Goal: Information Seeking & Learning: Learn about a topic

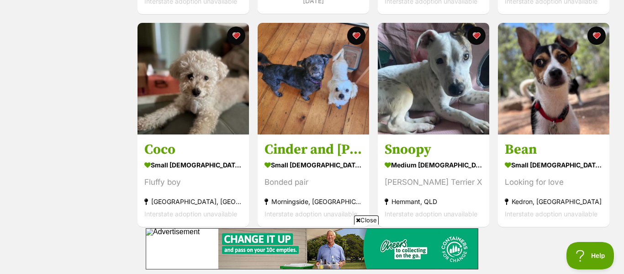
click at [367, 219] on span "Close" at bounding box center [366, 219] width 25 height 9
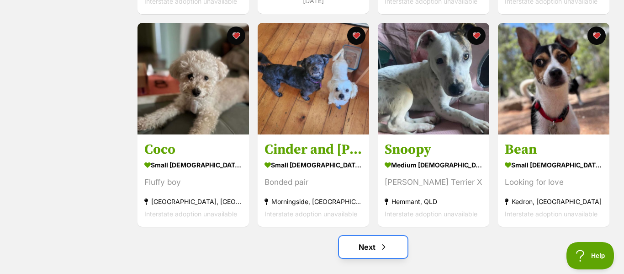
click at [380, 245] on span "Next page" at bounding box center [383, 246] width 9 height 11
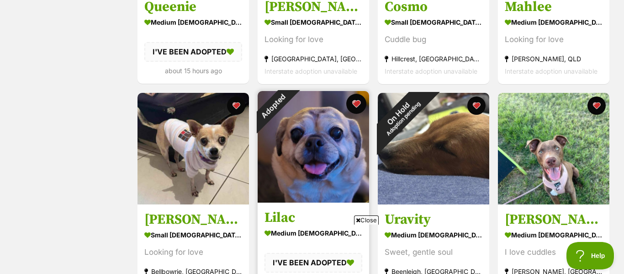
click at [357, 104] on button "favourite" at bounding box center [356, 104] width 20 height 20
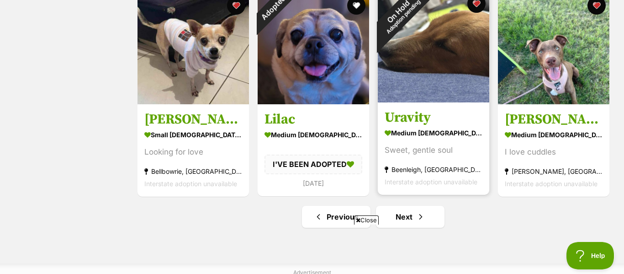
scroll to position [1045, 0]
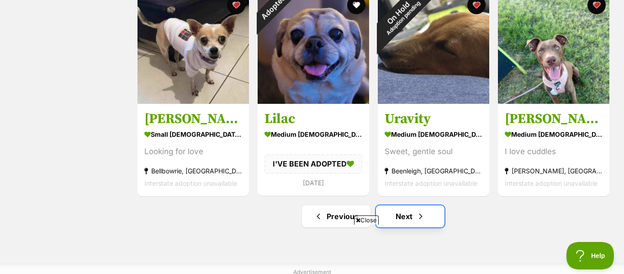
click at [432, 216] on link "Next" at bounding box center [410, 216] width 69 height 22
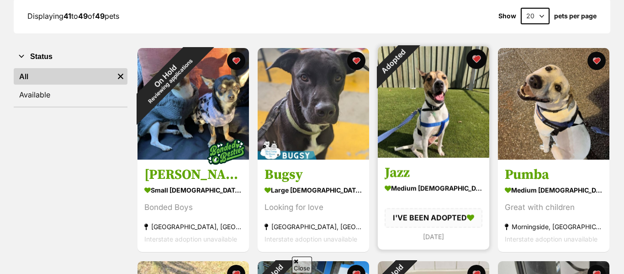
click at [478, 60] on button "favourite" at bounding box center [476, 59] width 20 height 20
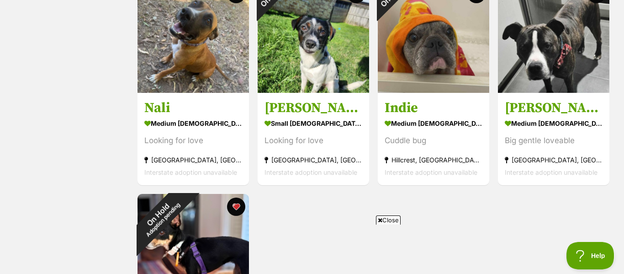
scroll to position [423, 0]
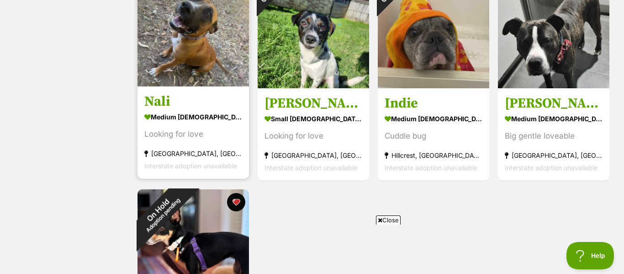
click at [216, 112] on div "medium [DEMOGRAPHIC_DATA] Dog" at bounding box center [193, 116] width 98 height 13
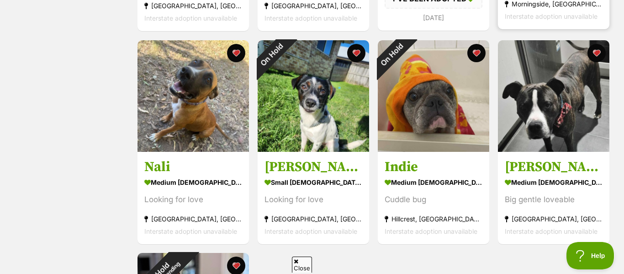
click at [575, 159] on h3 "Cruz" at bounding box center [554, 166] width 98 height 17
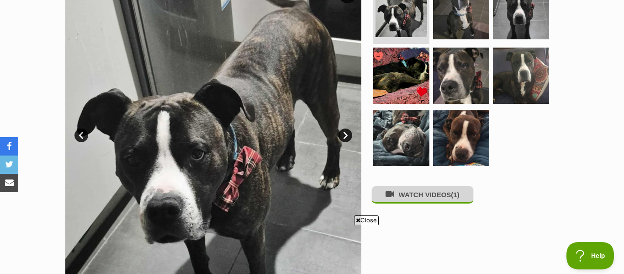
click at [430, 198] on button "WATCH VIDEOS (1)" at bounding box center [422, 194] width 102 height 18
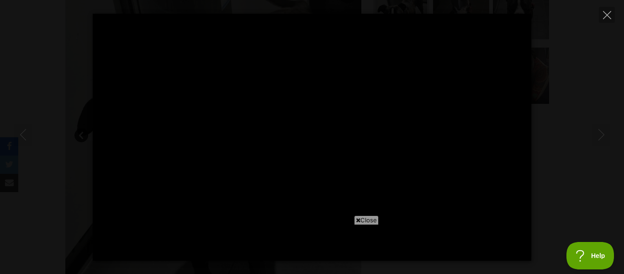
click at [364, 218] on span "Close" at bounding box center [366, 219] width 25 height 9
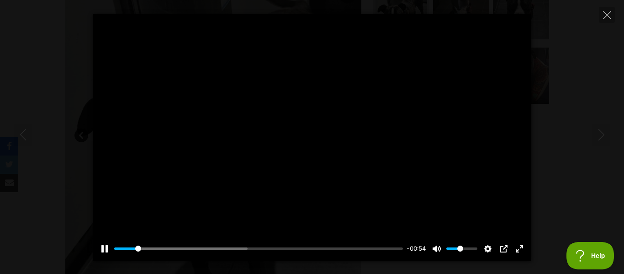
type input "7.86"
type input "0.15"
click at [452, 250] on input "Volume" at bounding box center [461, 248] width 31 height 9
click at [451, 249] on input "Volume" at bounding box center [461, 248] width 31 height 9
click at [450, 249] on input "Volume" at bounding box center [461, 248] width 31 height 9
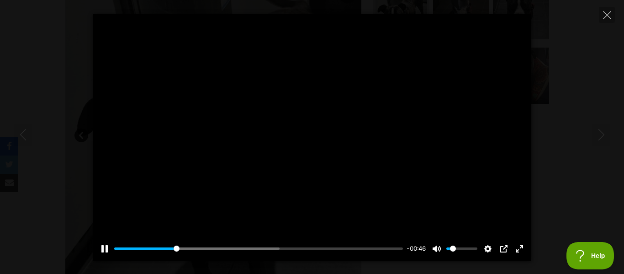
click at [450, 249] on input "Volume" at bounding box center [461, 248] width 31 height 9
type input "23.33"
type input "0"
click at [449, 249] on input "Volume" at bounding box center [461, 248] width 31 height 9
click at [451, 249] on input "Volume" at bounding box center [461, 248] width 31 height 9
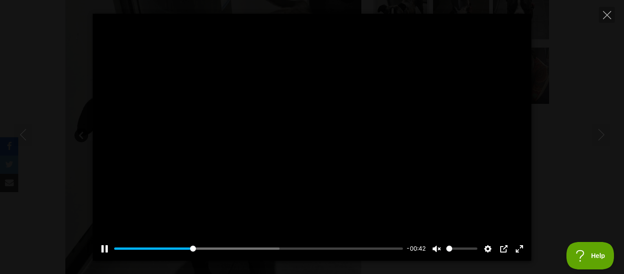
click at [451, 249] on input "Volume" at bounding box center [461, 248] width 31 height 9
type input "29.85"
type input "0.2"
click at [453, 249] on input "Volume" at bounding box center [461, 248] width 31 height 9
type input "34.12"
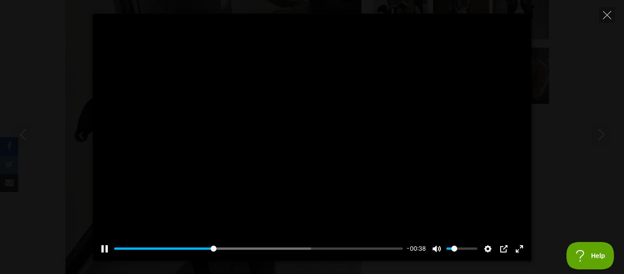
type input "0.15"
type input "35.03"
type input "0.1"
type input "35.94"
type input "0.1"
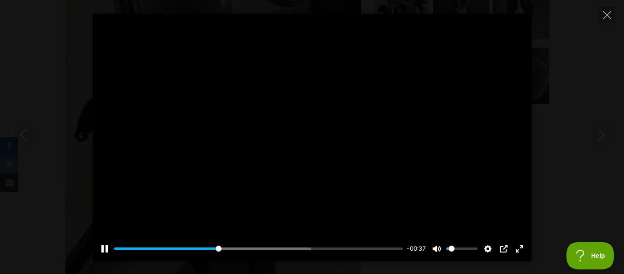
click at [452, 250] on input "Volume" at bounding box center [461, 248] width 31 height 9
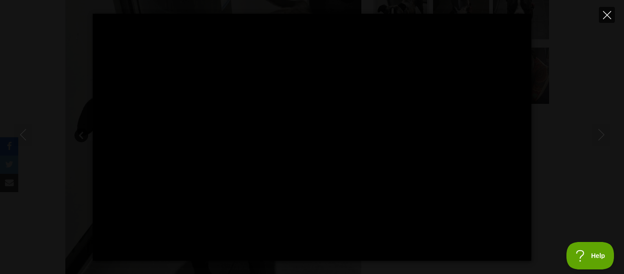
click at [606, 12] on icon "Close" at bounding box center [607, 15] width 8 height 8
type input "99.26"
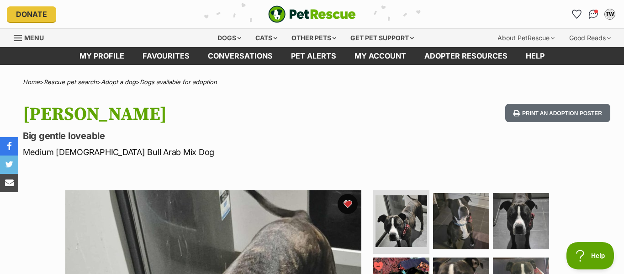
click at [347, 207] on button "favourite" at bounding box center [348, 204] width 20 height 20
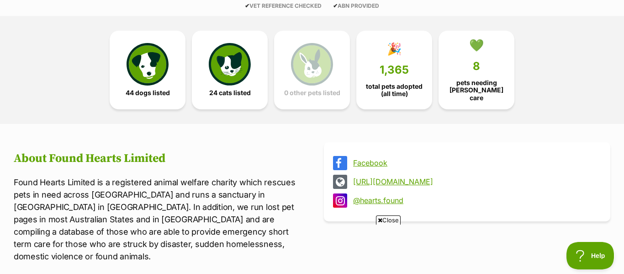
scroll to position [235, 0]
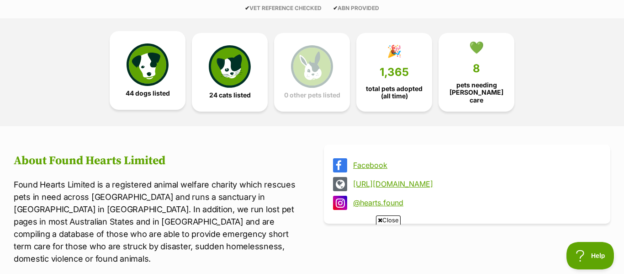
click at [161, 45] on img at bounding box center [148, 64] width 42 height 42
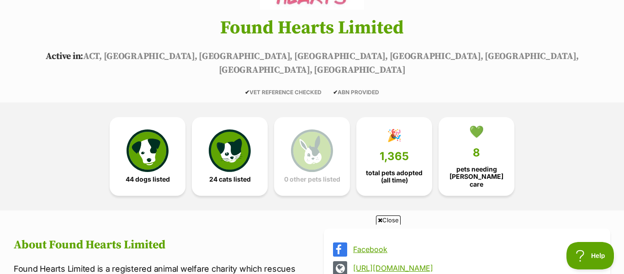
scroll to position [153, 0]
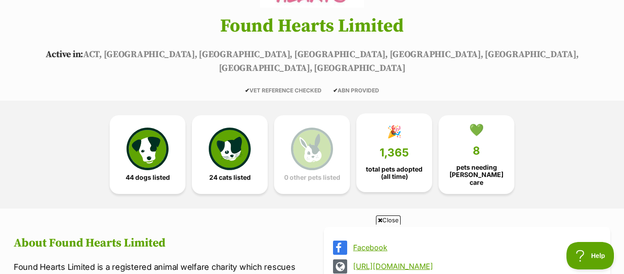
click at [403, 147] on link "🎉 1,365 total pets adopted (all time)" at bounding box center [394, 152] width 76 height 79
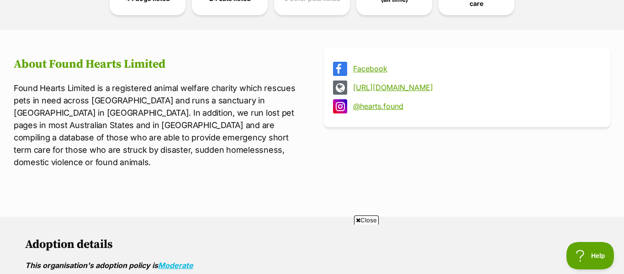
scroll to position [265, 0]
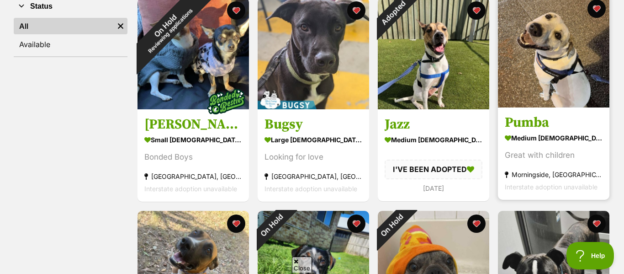
click at [549, 116] on h3 "Pumba" at bounding box center [554, 122] width 98 height 17
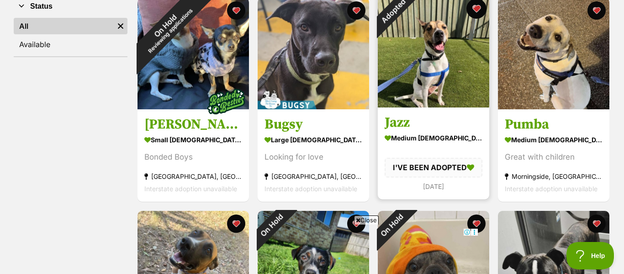
click at [480, 12] on button "favourite" at bounding box center [476, 9] width 20 height 20
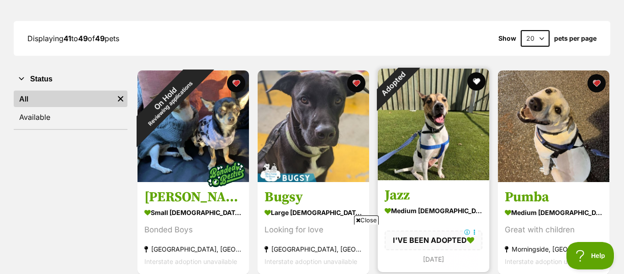
scroll to position [116, 0]
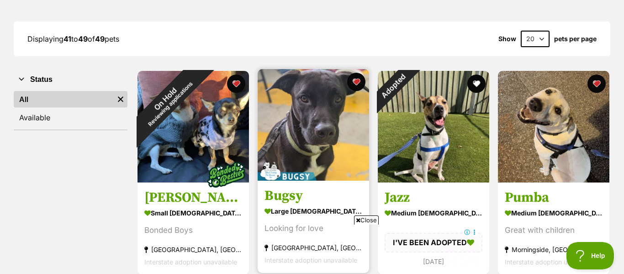
click at [357, 188] on h3 "Bugsy" at bounding box center [313, 195] width 98 height 17
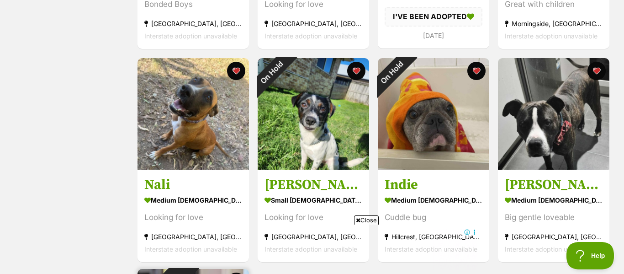
scroll to position [340, 0]
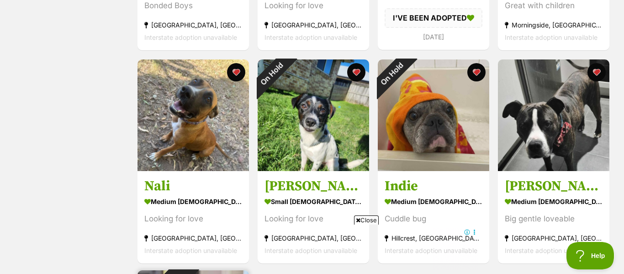
click at [238, 179] on h3 "Nali" at bounding box center [193, 185] width 98 height 17
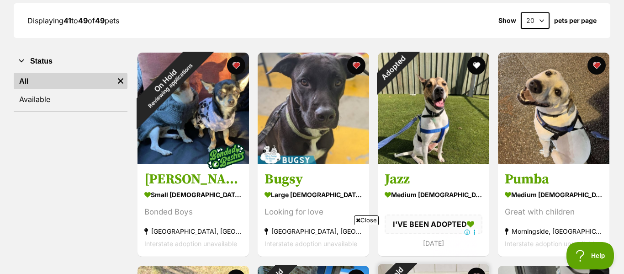
scroll to position [133, 0]
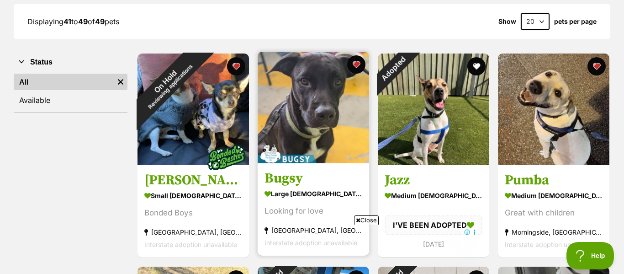
click at [340, 172] on h3 "Bugsy" at bounding box center [313, 178] width 98 height 17
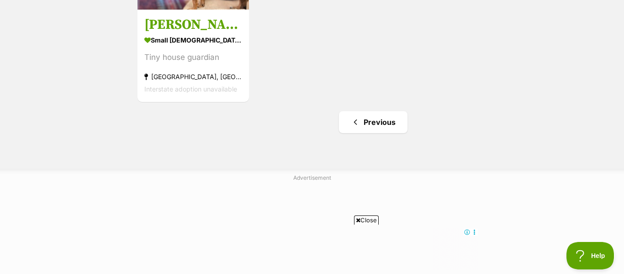
scroll to position [718, 0]
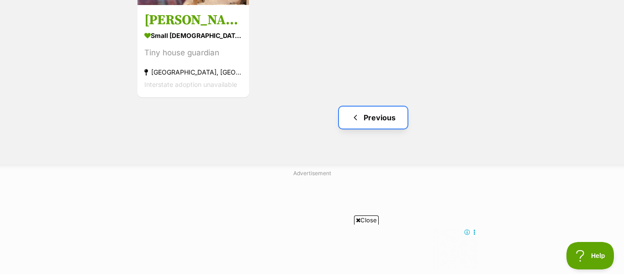
click at [403, 119] on link "Previous" at bounding box center [373, 117] width 69 height 22
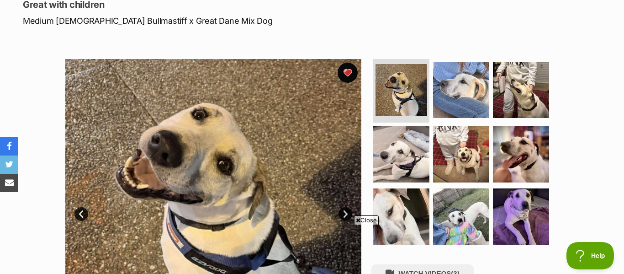
click at [347, 77] on button "favourite" at bounding box center [348, 73] width 20 height 20
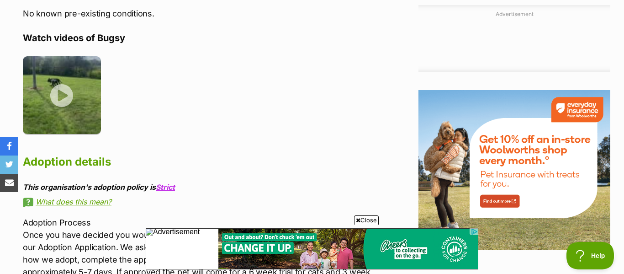
scroll to position [1020, 0]
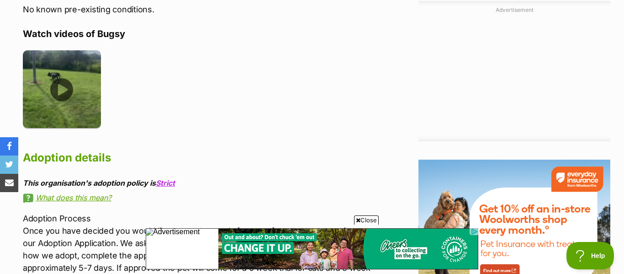
click at [69, 85] on img at bounding box center [62, 89] width 78 height 78
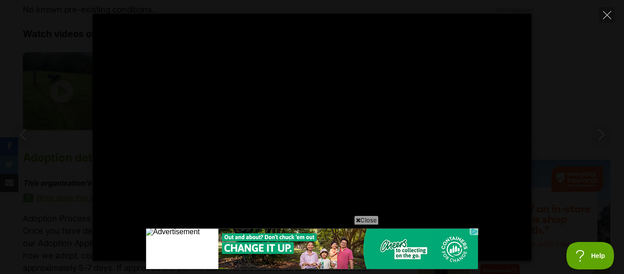
click at [360, 218] on span "Close" at bounding box center [366, 219] width 25 height 9
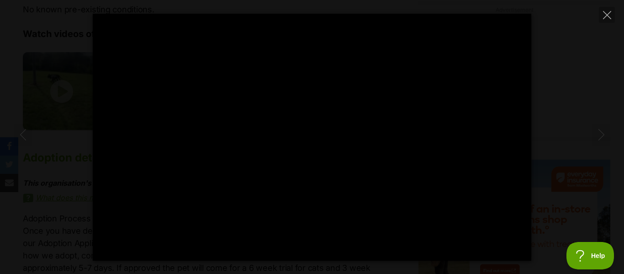
scroll to position [0, 0]
type input "100"
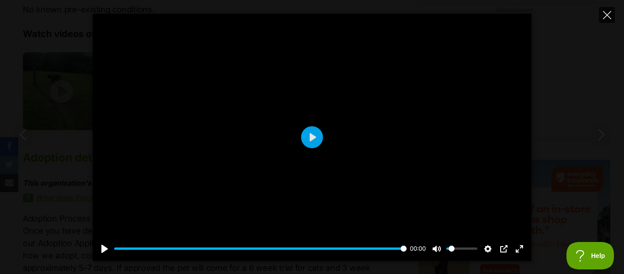
click at [607, 11] on icon "Close" at bounding box center [607, 15] width 8 height 8
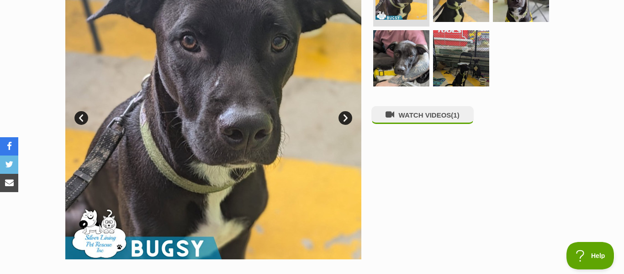
scroll to position [222, 0]
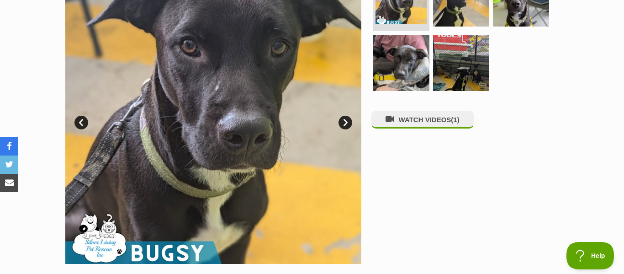
click at [346, 120] on link "Next" at bounding box center [345, 123] width 14 height 14
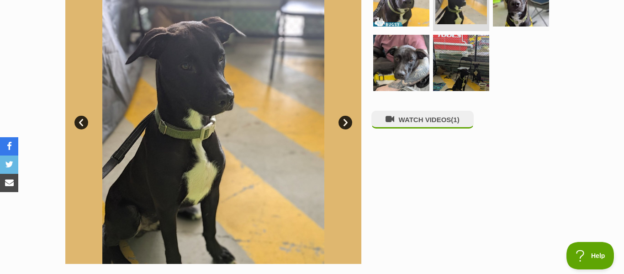
click at [346, 120] on link "Next" at bounding box center [345, 123] width 14 height 14
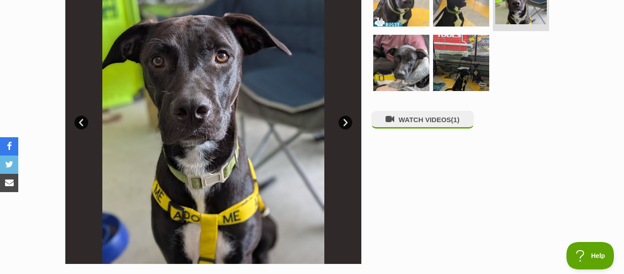
click at [346, 120] on link "Next" at bounding box center [345, 123] width 14 height 14
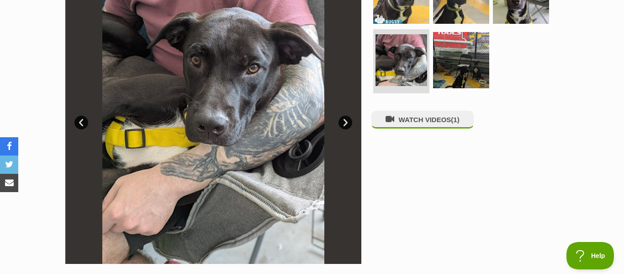
click at [346, 120] on link "Next" at bounding box center [345, 123] width 14 height 14
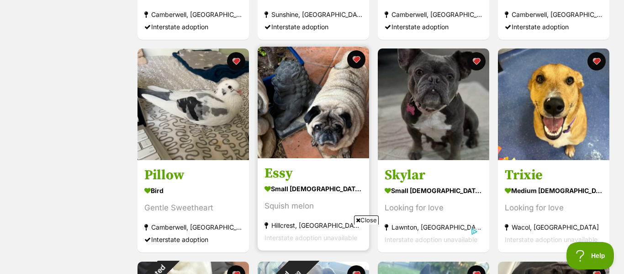
click at [354, 182] on div "small female Dog" at bounding box center [313, 188] width 98 height 13
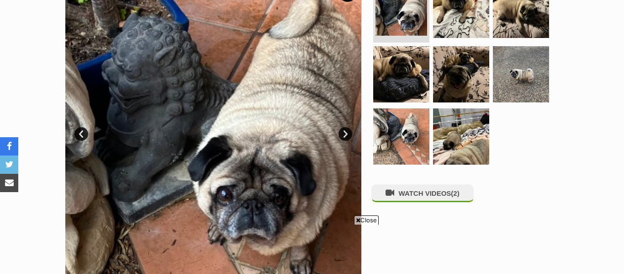
scroll to position [207, 0]
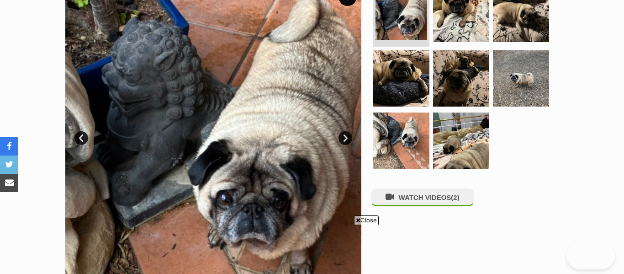
click at [344, 135] on link "Next" at bounding box center [345, 138] width 14 height 14
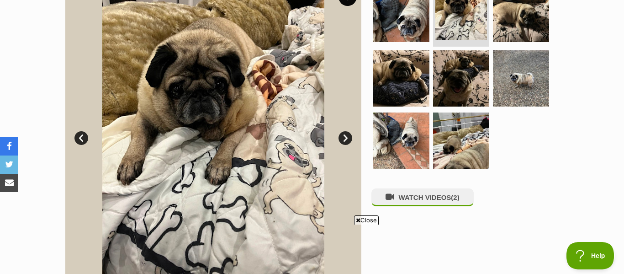
scroll to position [0, 0]
click at [344, 135] on link "Next" at bounding box center [345, 138] width 14 height 14
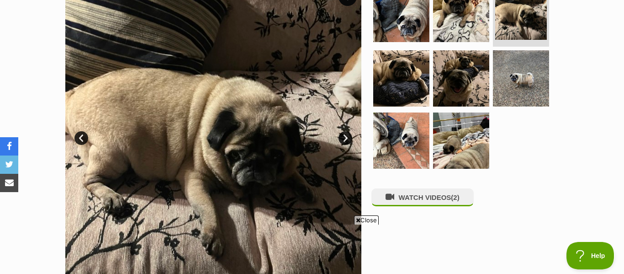
click at [344, 135] on link "Next" at bounding box center [345, 138] width 14 height 14
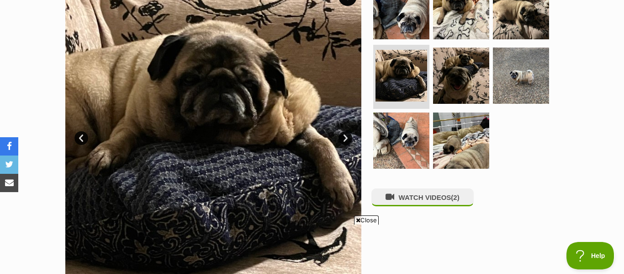
click at [344, 135] on link "Next" at bounding box center [345, 138] width 14 height 14
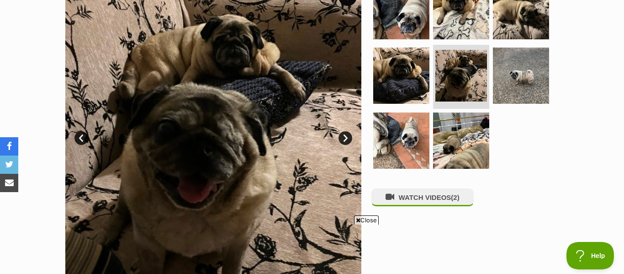
click at [344, 135] on link "Next" at bounding box center [345, 138] width 14 height 14
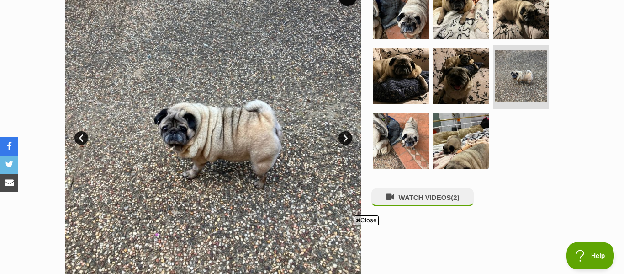
click at [344, 135] on link "Next" at bounding box center [345, 138] width 14 height 14
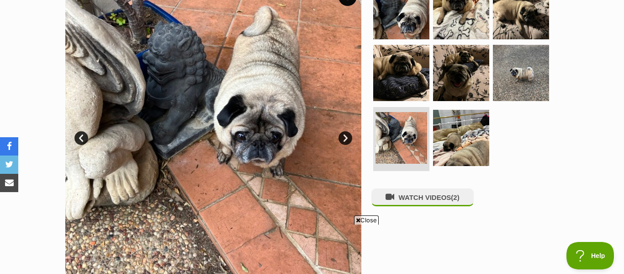
click at [344, 135] on link "Next" at bounding box center [345, 138] width 14 height 14
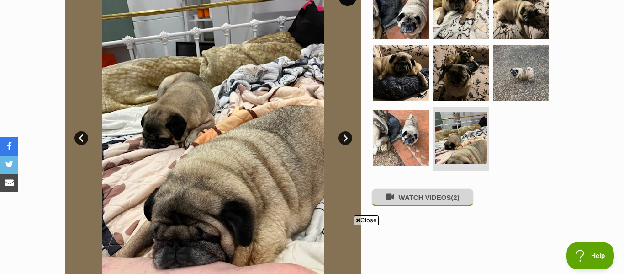
click at [408, 199] on button "WATCH VIDEOS (2)" at bounding box center [422, 197] width 102 height 18
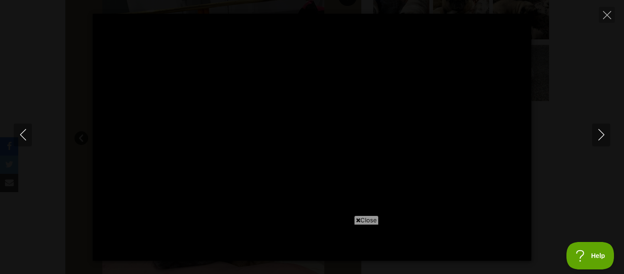
click at [372, 216] on span "Close" at bounding box center [366, 219] width 25 height 9
click at [607, 13] on icon "Close" at bounding box center [607, 15] width 8 height 8
type input "84.81"
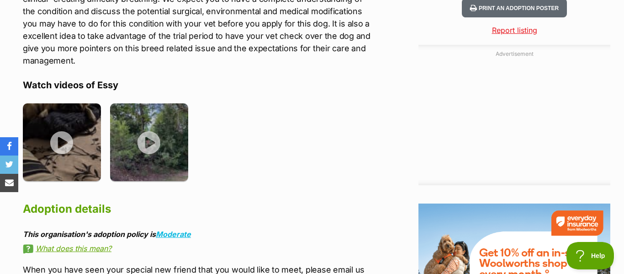
scroll to position [939, 0]
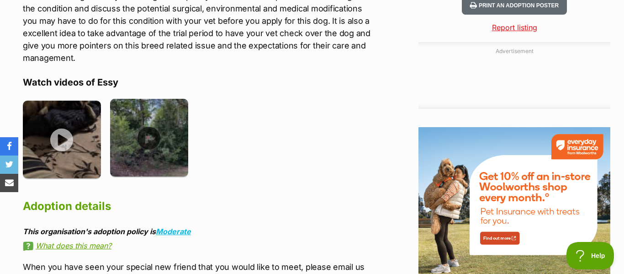
click at [151, 135] on img at bounding box center [149, 138] width 78 height 78
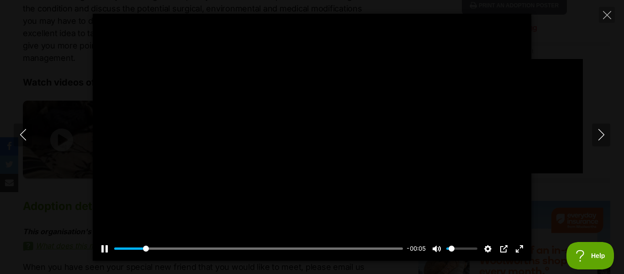
scroll to position [0, 0]
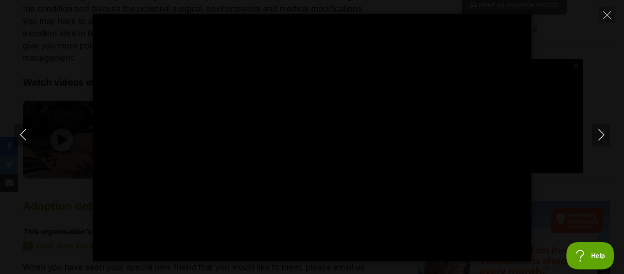
type input "100"
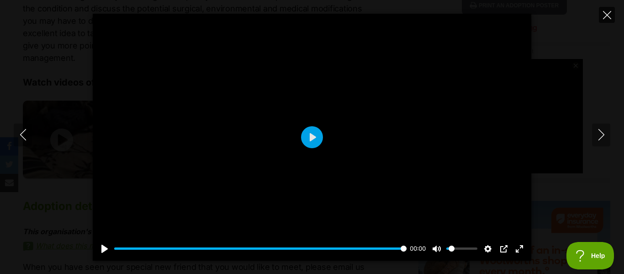
click at [604, 15] on icon "Close" at bounding box center [607, 15] width 8 height 8
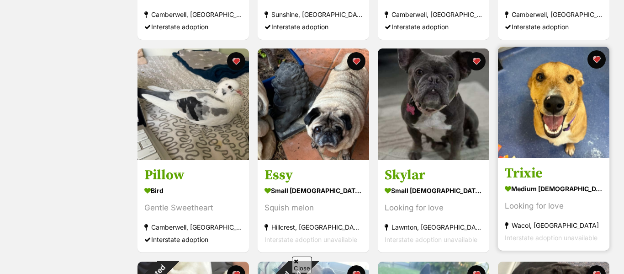
click at [549, 167] on h3 "Trixie" at bounding box center [554, 173] width 98 height 17
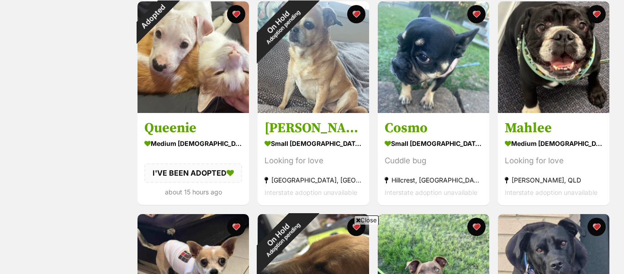
scroll to position [833, 0]
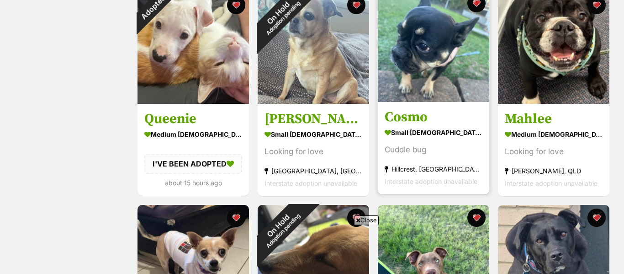
click at [460, 133] on div "small [DEMOGRAPHIC_DATA] Dog" at bounding box center [434, 132] width 98 height 13
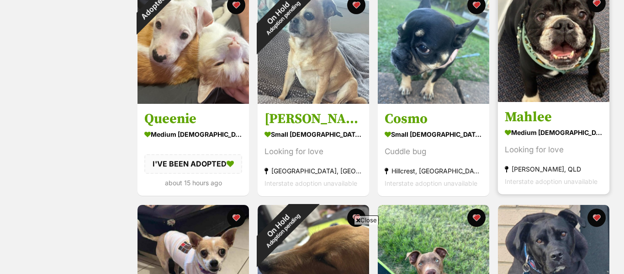
click at [591, 132] on div "medium [DEMOGRAPHIC_DATA] Dog" at bounding box center [554, 132] width 98 height 13
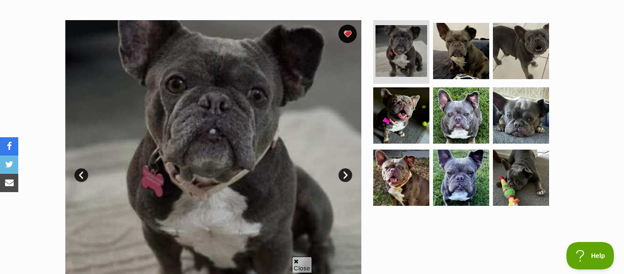
click at [344, 171] on link "Next" at bounding box center [345, 175] width 14 height 14
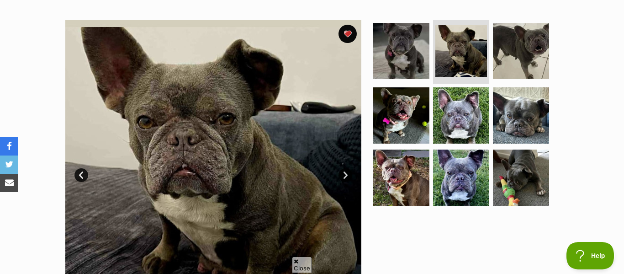
click at [344, 171] on link "Next" at bounding box center [345, 175] width 14 height 14
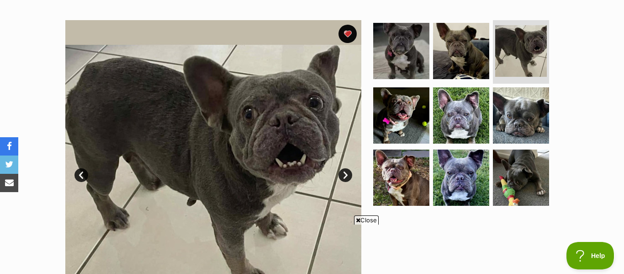
click at [344, 171] on link "Next" at bounding box center [345, 175] width 14 height 14
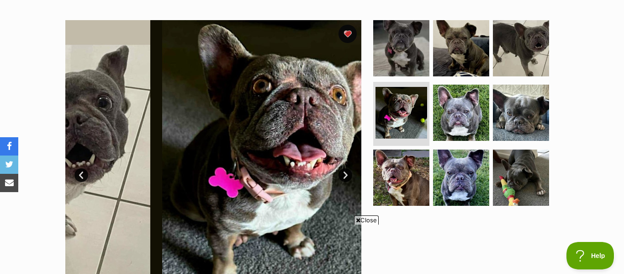
click at [344, 171] on link "Next" at bounding box center [345, 175] width 14 height 14
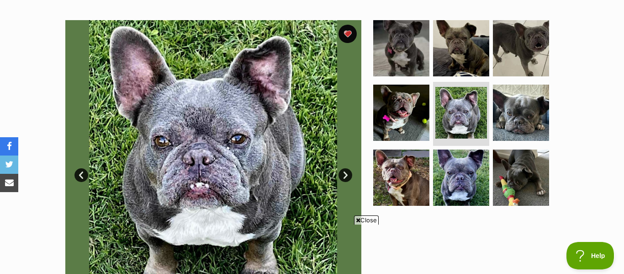
click at [344, 171] on link "Next" at bounding box center [345, 175] width 14 height 14
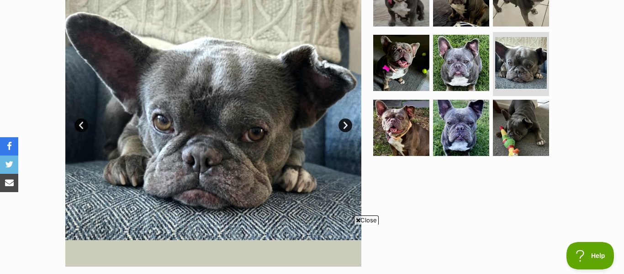
scroll to position [217, 0]
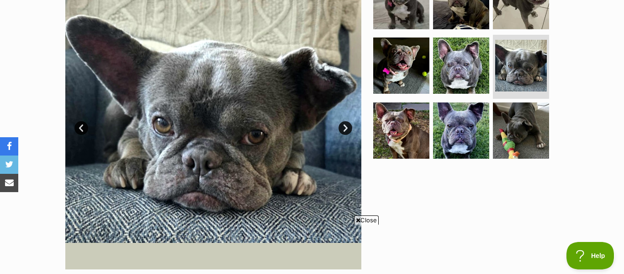
click at [343, 127] on link "Next" at bounding box center [345, 128] width 14 height 14
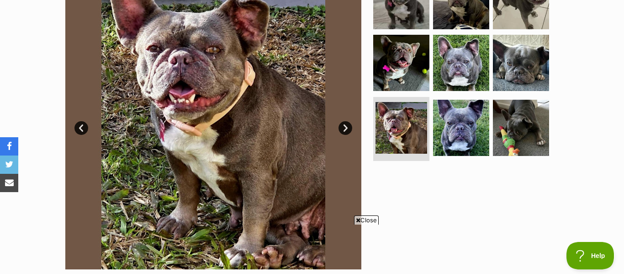
click at [343, 127] on link "Next" at bounding box center [345, 128] width 14 height 14
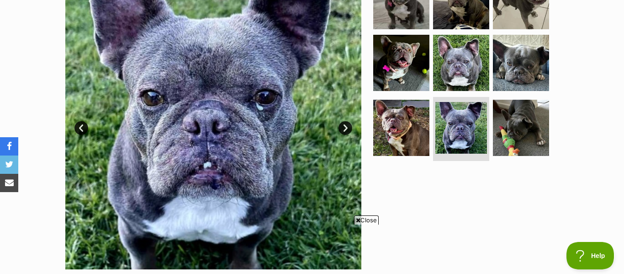
click at [343, 127] on link "Next" at bounding box center [345, 128] width 14 height 14
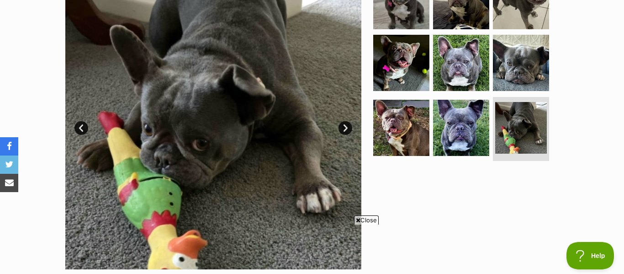
click at [343, 127] on link "Next" at bounding box center [345, 128] width 14 height 14
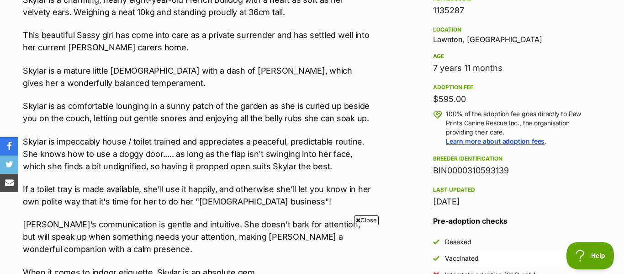
scroll to position [589, 0]
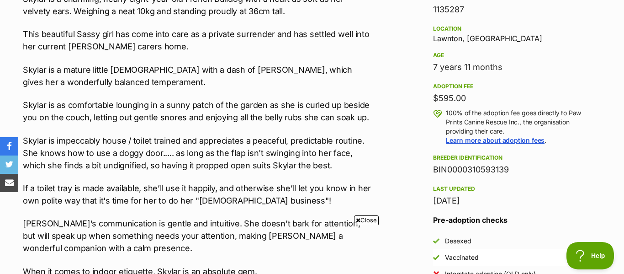
click at [375, 221] on span "Close" at bounding box center [366, 219] width 25 height 9
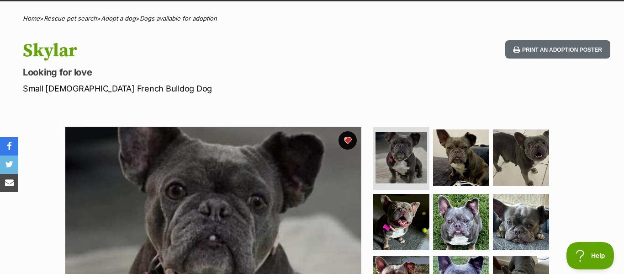
scroll to position [59, 0]
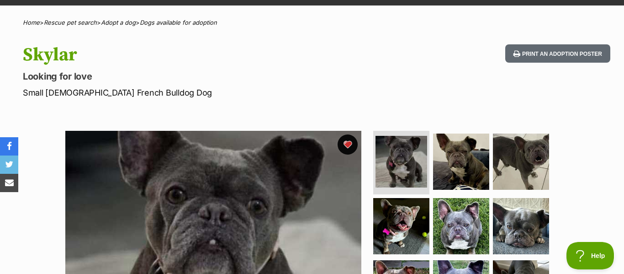
click at [348, 140] on button "favourite" at bounding box center [348, 144] width 20 height 20
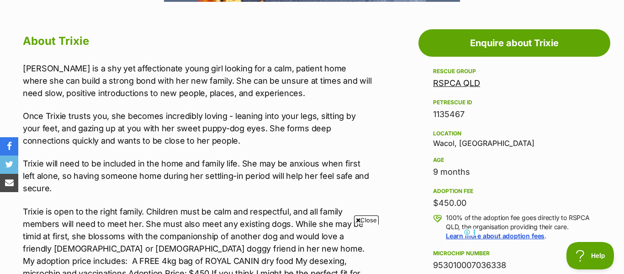
click at [362, 219] on span "Close" at bounding box center [366, 219] width 25 height 9
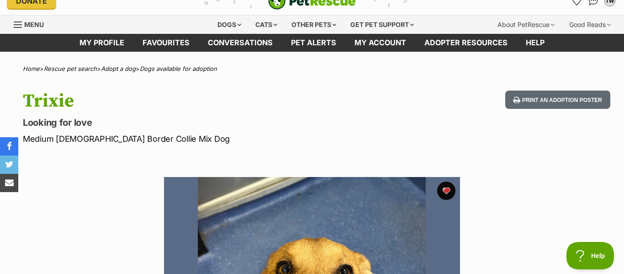
scroll to position [1, 0]
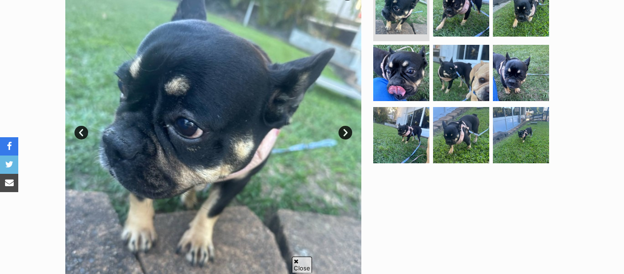
click at [349, 130] on link "Next" at bounding box center [345, 133] width 14 height 14
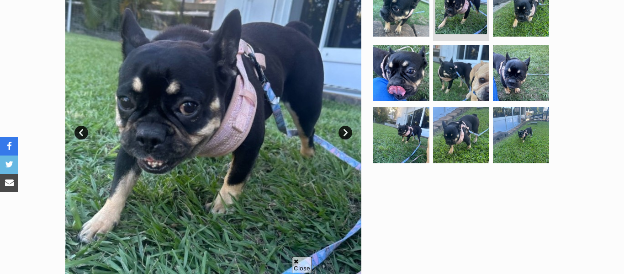
click at [349, 130] on link "Next" at bounding box center [345, 133] width 14 height 14
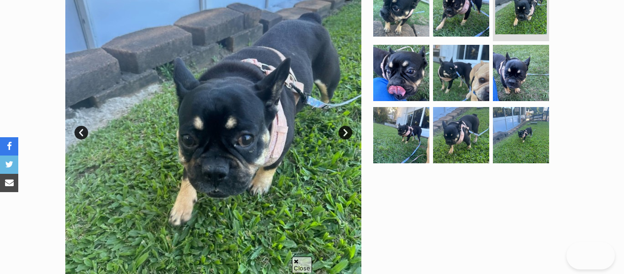
click at [349, 130] on link "Next" at bounding box center [345, 133] width 14 height 14
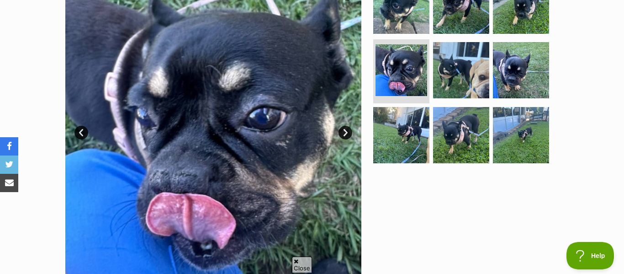
click at [349, 130] on link "Next" at bounding box center [345, 133] width 14 height 14
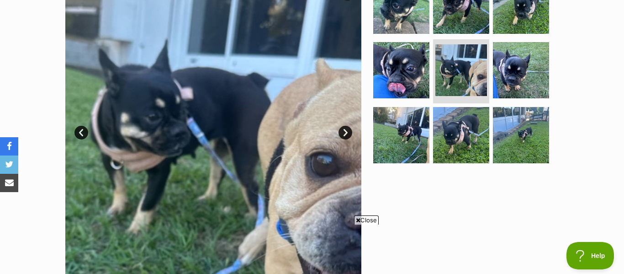
click at [349, 130] on link "Next" at bounding box center [345, 133] width 14 height 14
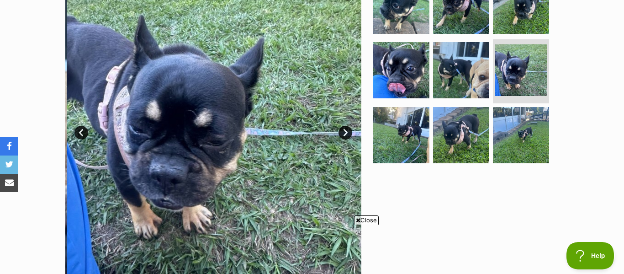
click at [349, 130] on link "Next" at bounding box center [345, 133] width 14 height 14
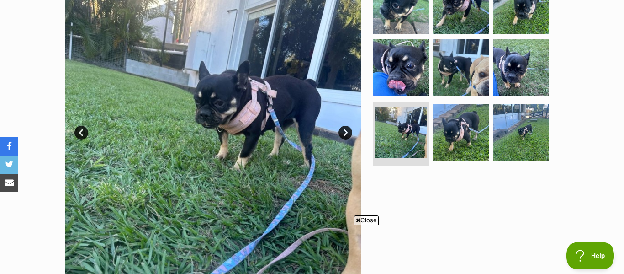
click at [349, 130] on link "Next" at bounding box center [345, 133] width 14 height 14
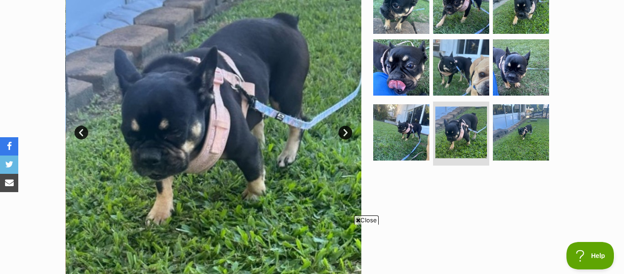
click at [349, 130] on link "Next" at bounding box center [345, 133] width 14 height 14
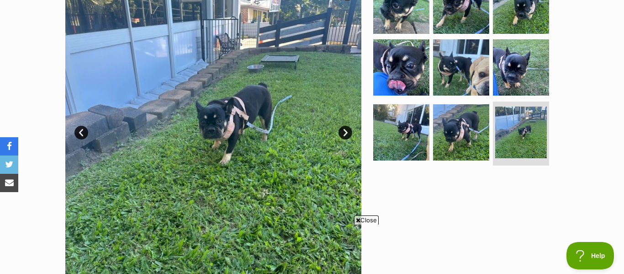
click at [349, 130] on link "Next" at bounding box center [345, 133] width 14 height 14
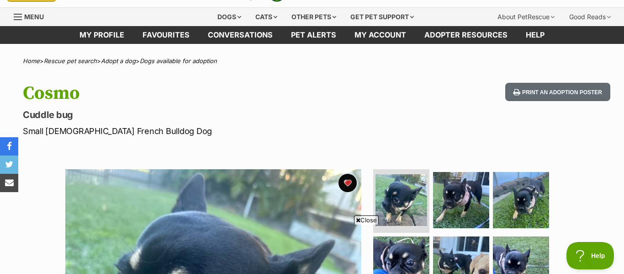
scroll to position [11, 0]
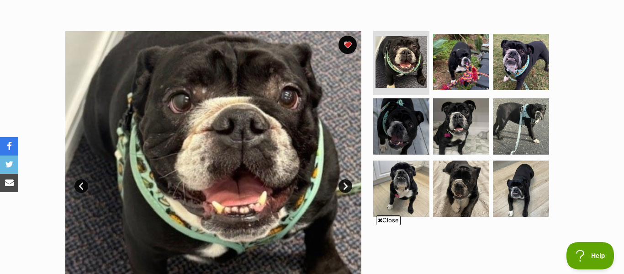
click at [347, 185] on link "Next" at bounding box center [345, 186] width 14 height 14
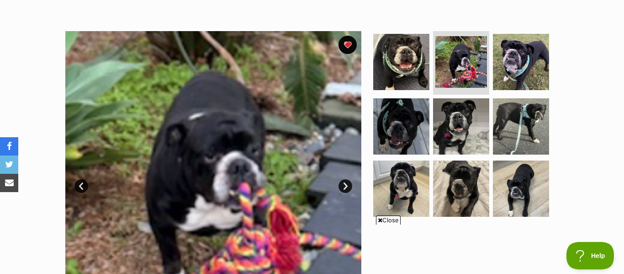
scroll to position [248, 0]
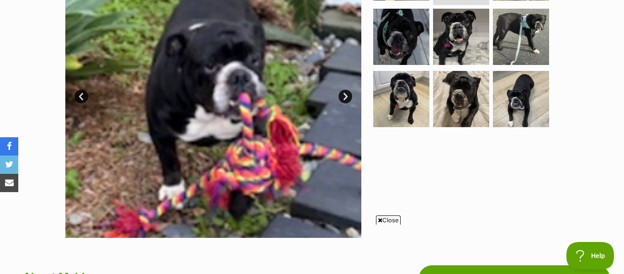
click at [348, 95] on link "Next" at bounding box center [345, 97] width 14 height 14
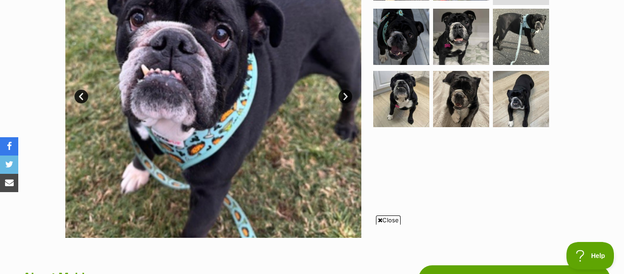
click at [348, 95] on link "Next" at bounding box center [345, 97] width 14 height 14
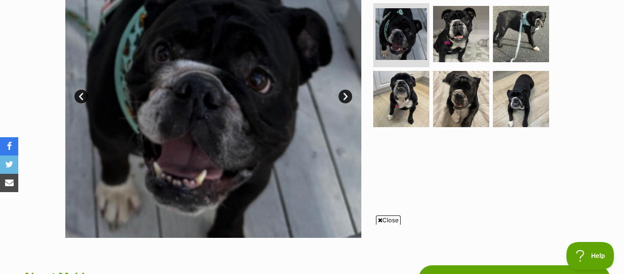
click at [348, 95] on link "Next" at bounding box center [345, 97] width 14 height 14
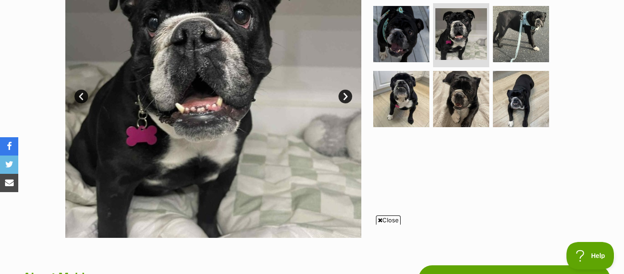
click at [348, 95] on link "Next" at bounding box center [345, 97] width 14 height 14
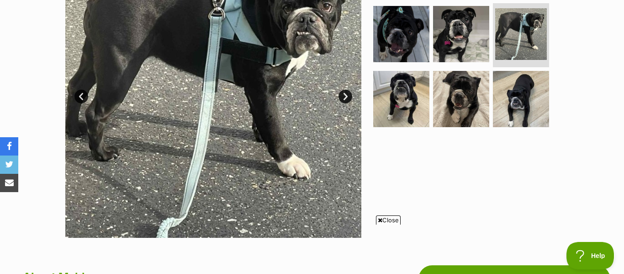
click at [348, 95] on link "Next" at bounding box center [345, 97] width 14 height 14
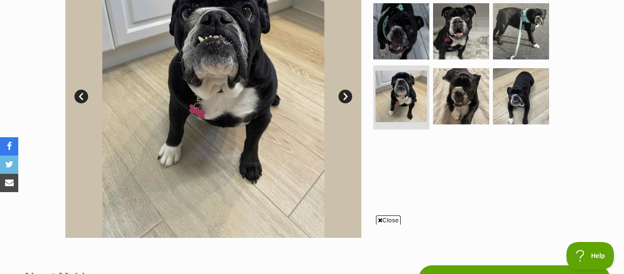
click at [348, 95] on link "Next" at bounding box center [345, 97] width 14 height 14
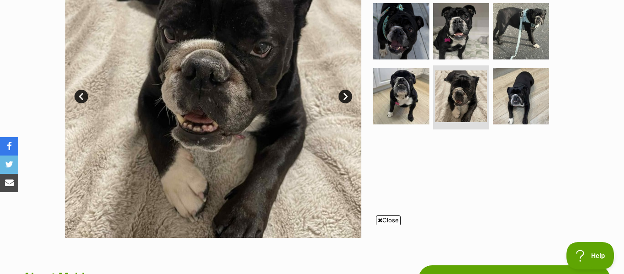
click at [348, 95] on link "Next" at bounding box center [345, 97] width 14 height 14
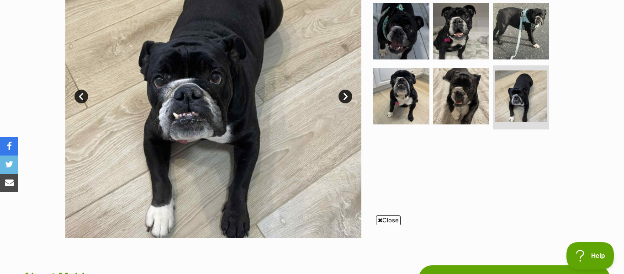
click at [348, 95] on link "Next" at bounding box center [345, 97] width 14 height 14
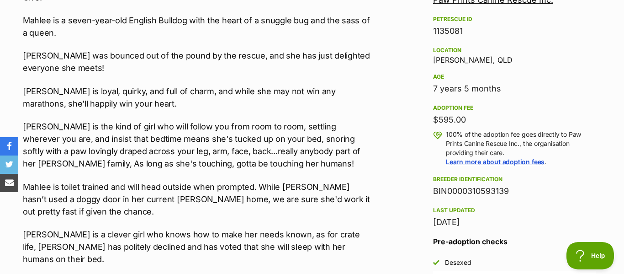
scroll to position [0, 0]
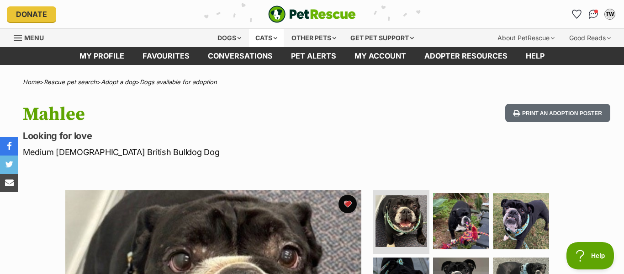
click at [269, 34] on div "Cats" at bounding box center [266, 38] width 35 height 18
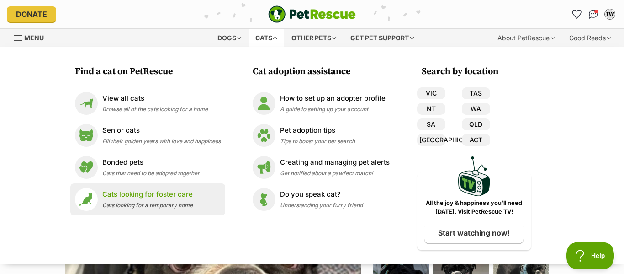
click at [160, 203] on span "Cats looking for a temporary home" at bounding box center [147, 204] width 90 height 7
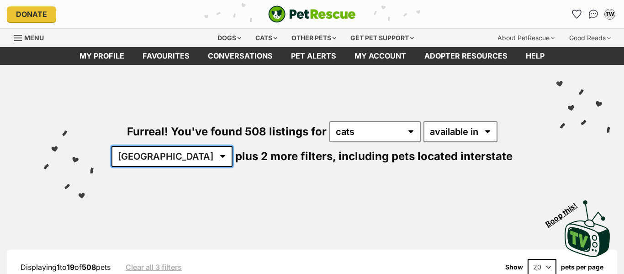
click at [199, 160] on select "[GEOGRAPHIC_DATA] [GEOGRAPHIC_DATA] [GEOGRAPHIC_DATA] [GEOGRAPHIC_DATA] [GEOGRA…" at bounding box center [171, 156] width 121 height 21
select select "QLD"
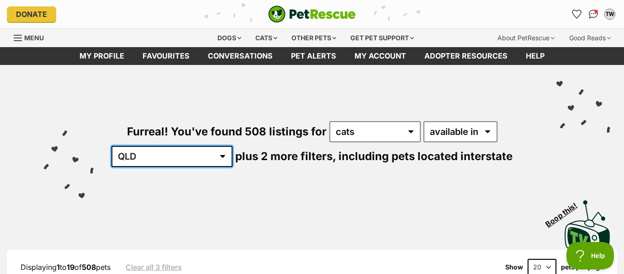
click at [140, 146] on select "[GEOGRAPHIC_DATA] [GEOGRAPHIC_DATA] [GEOGRAPHIC_DATA] [GEOGRAPHIC_DATA] [GEOGRA…" at bounding box center [171, 156] width 121 height 21
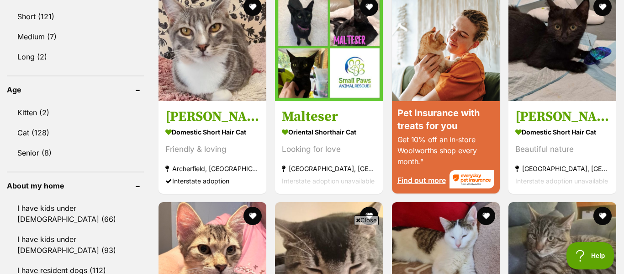
scroll to position [887, 0]
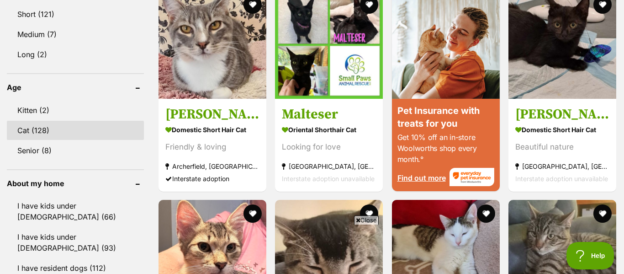
click at [50, 130] on link "Cat (128)" at bounding box center [75, 130] width 137 height 19
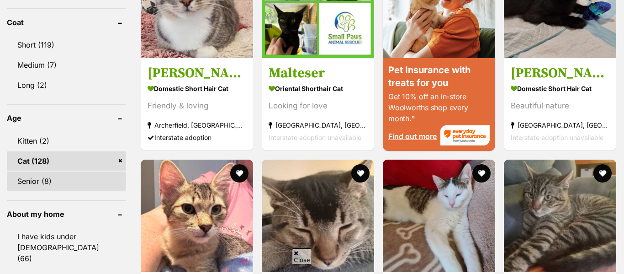
scroll to position [890, 0]
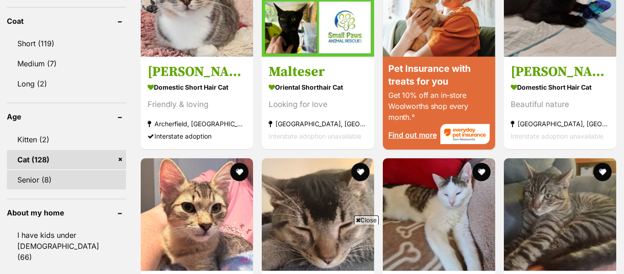
click at [43, 172] on link "Senior (8)" at bounding box center [66, 179] width 119 height 19
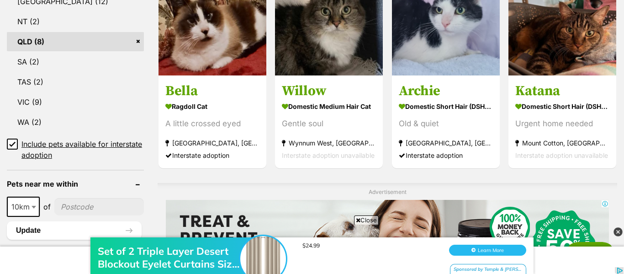
scroll to position [538, 0]
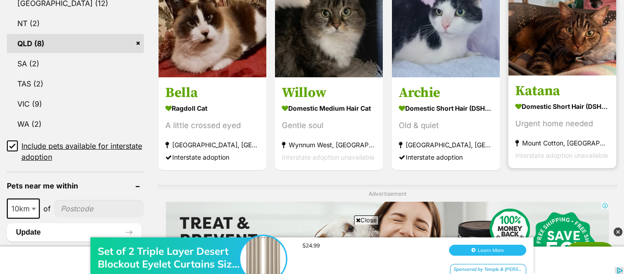
click at [574, 113] on strong "Domestic Short Hair (DSH) Cat" at bounding box center [562, 106] width 94 height 13
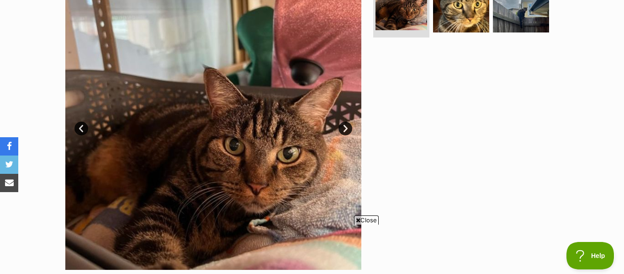
scroll to position [217, 0]
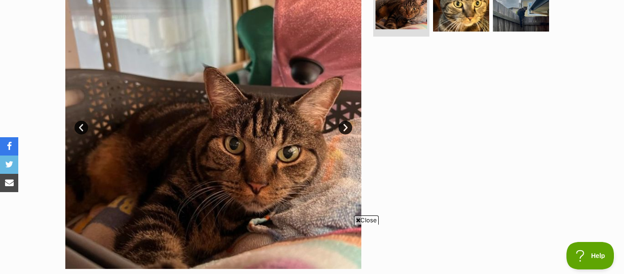
click at [346, 124] on link "Next" at bounding box center [345, 128] width 14 height 14
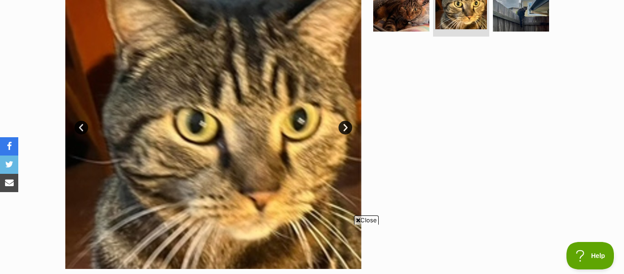
click at [346, 124] on link "Next" at bounding box center [345, 128] width 14 height 14
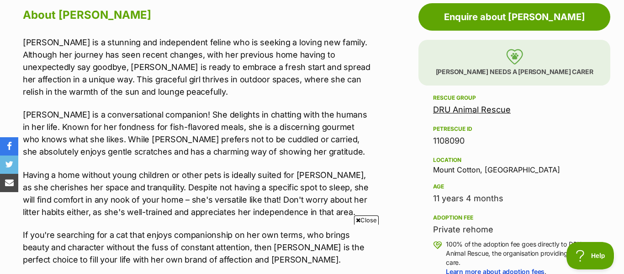
scroll to position [507, 0]
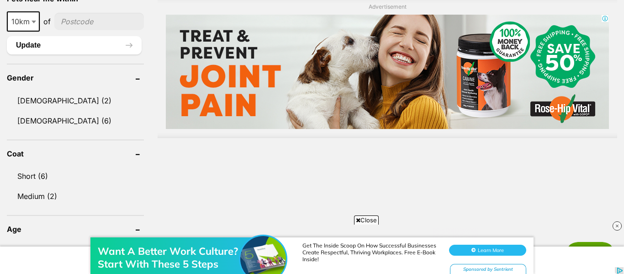
click at [364, 219] on div "Want A Better Work Culture? Start With These 5 Steps Get The Inside Scoop On Ho…" at bounding box center [312, 246] width 624 height 55
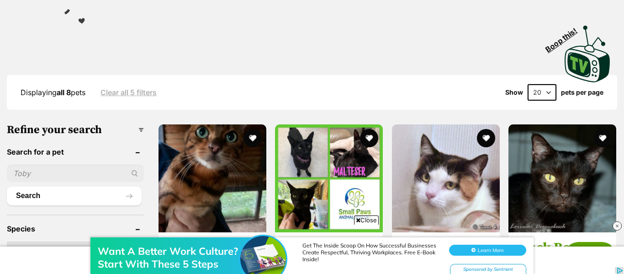
scroll to position [179, 0]
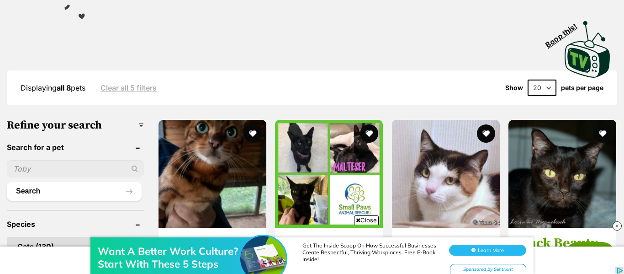
click at [545, 96] on select "20 40 60" at bounding box center [542, 87] width 29 height 16
select select "60"
click at [528, 96] on select "20 40 60" at bounding box center [542, 87] width 29 height 16
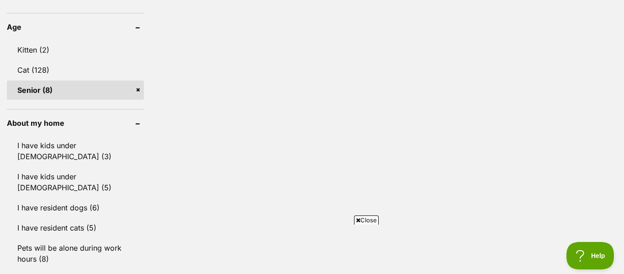
click at [365, 219] on span "Close" at bounding box center [366, 219] width 25 height 9
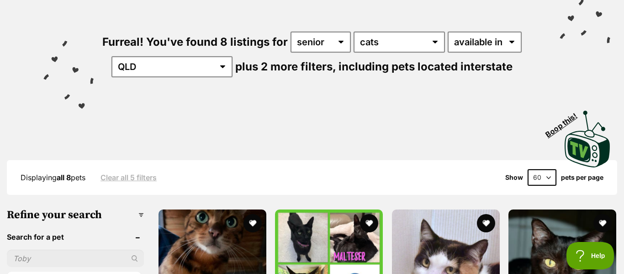
scroll to position [84, 0]
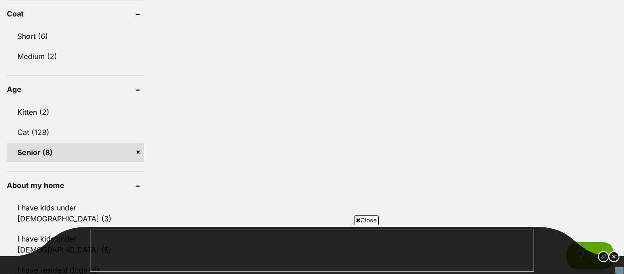
scroll to position [864, 0]
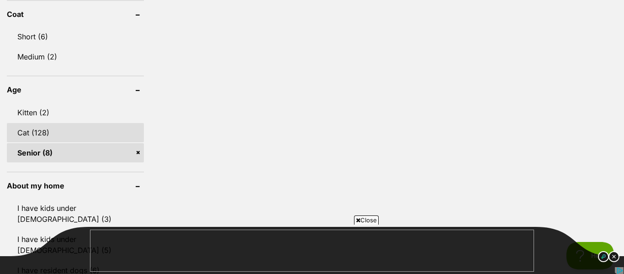
click at [44, 142] on link "Cat (128)" at bounding box center [75, 132] width 137 height 19
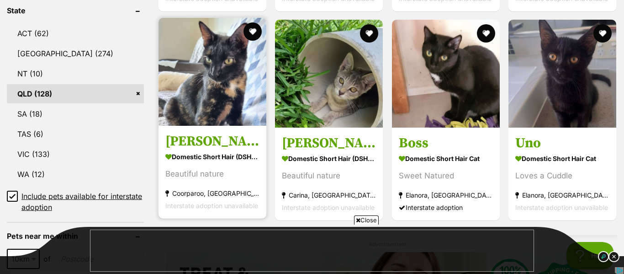
click at [240, 170] on div "Beautiful nature" at bounding box center [212, 174] width 94 height 12
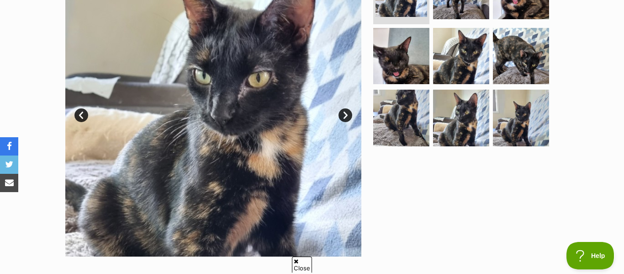
click at [345, 113] on link "Next" at bounding box center [345, 115] width 14 height 14
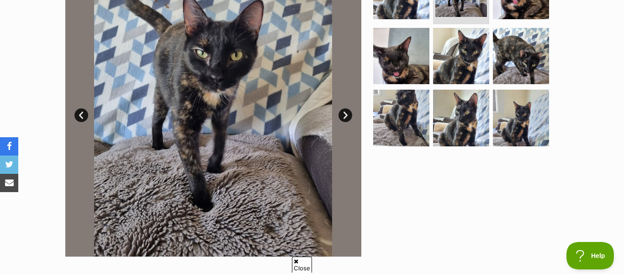
click at [345, 113] on link "Next" at bounding box center [345, 115] width 14 height 14
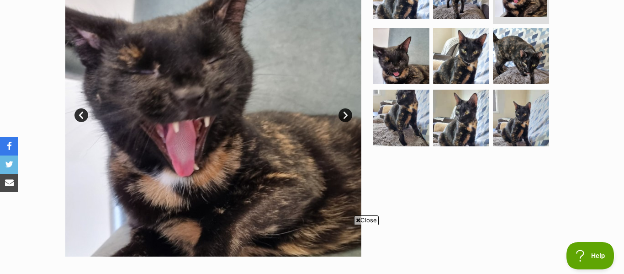
click at [345, 113] on link "Next" at bounding box center [345, 115] width 14 height 14
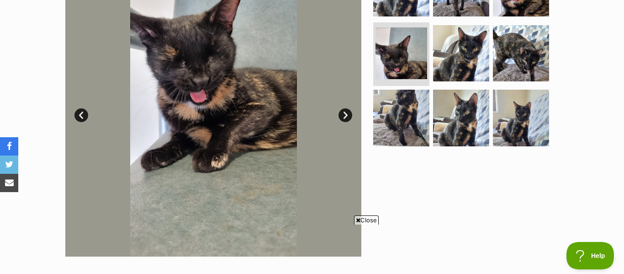
click at [345, 113] on link "Next" at bounding box center [345, 115] width 14 height 14
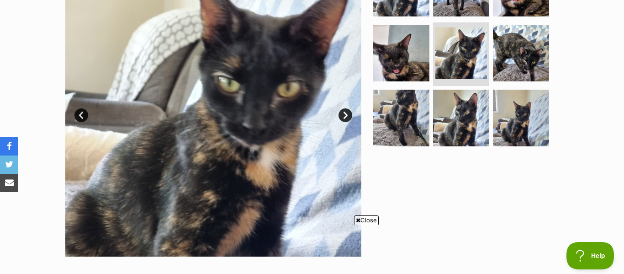
click at [345, 113] on link "Next" at bounding box center [345, 115] width 14 height 14
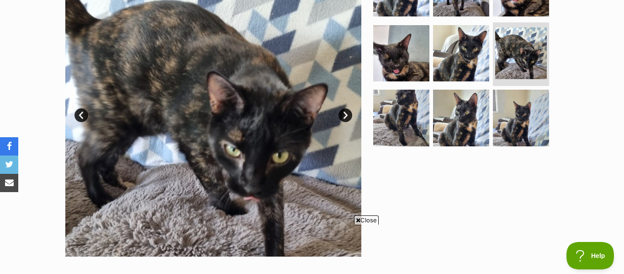
click at [345, 113] on link "Next" at bounding box center [345, 115] width 14 height 14
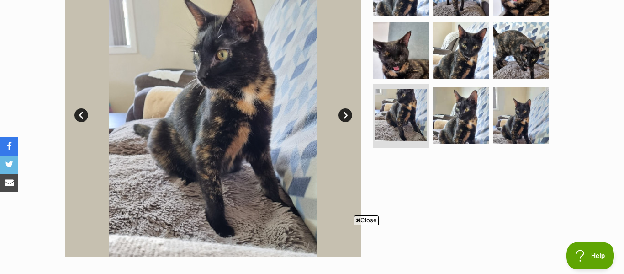
click at [345, 113] on link "Next" at bounding box center [345, 115] width 14 height 14
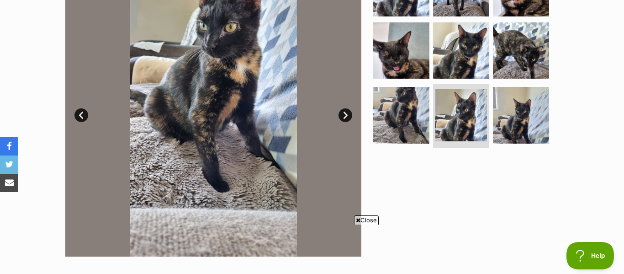
click at [345, 113] on link "Next" at bounding box center [345, 115] width 14 height 14
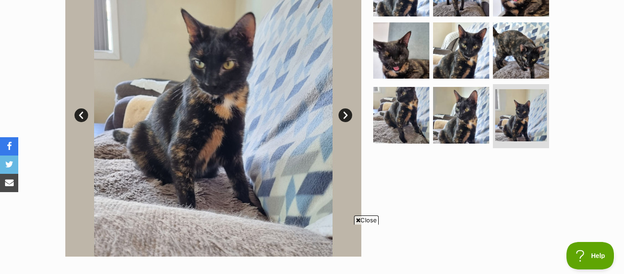
click at [345, 113] on link "Next" at bounding box center [345, 115] width 14 height 14
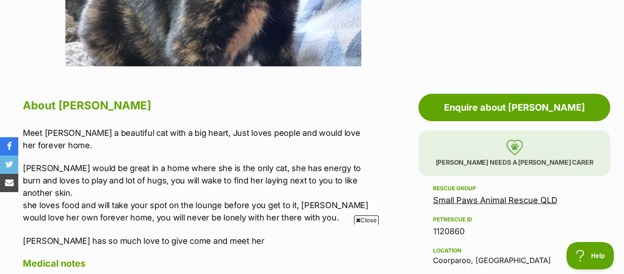
scroll to position [421, 0]
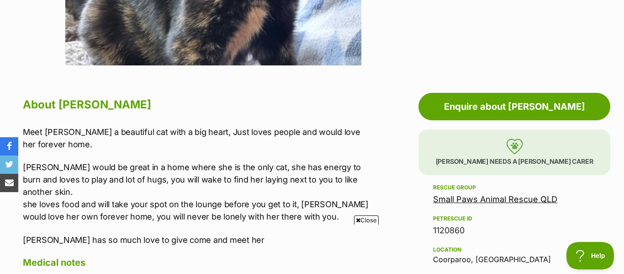
click at [370, 218] on span "Close" at bounding box center [366, 219] width 25 height 9
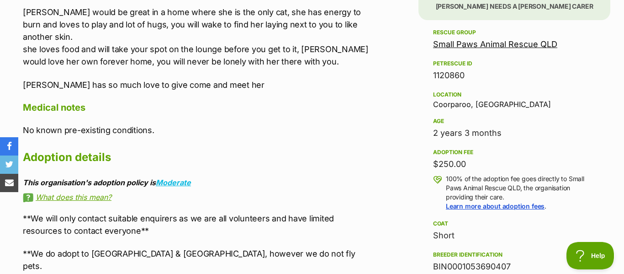
scroll to position [576, 0]
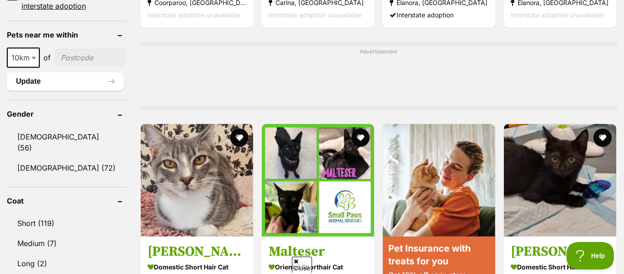
scroll to position [778, 0]
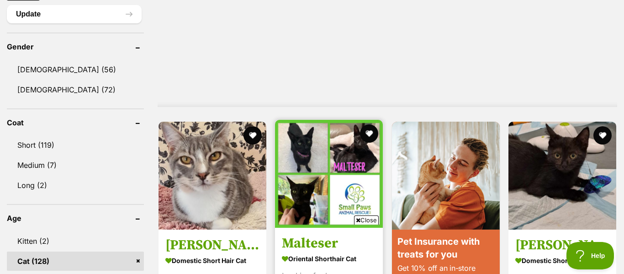
click at [360, 186] on img at bounding box center [329, 174] width 108 height 108
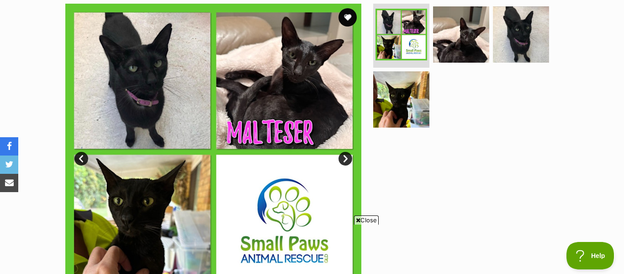
click at [347, 157] on link "Next" at bounding box center [345, 159] width 14 height 14
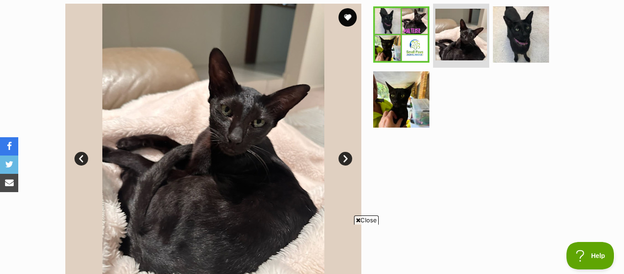
click at [347, 157] on link "Next" at bounding box center [345, 159] width 14 height 14
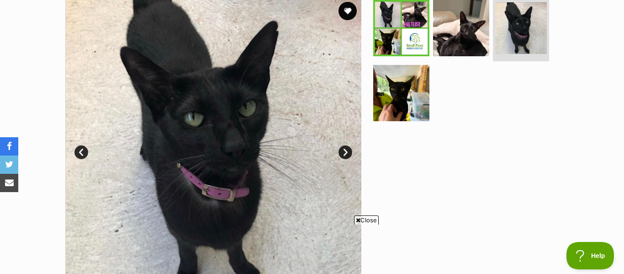
scroll to position [196, 0]
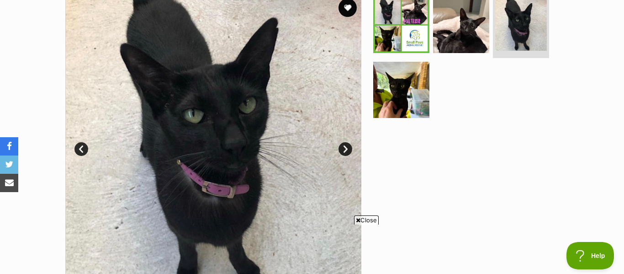
click at [345, 148] on link "Next" at bounding box center [345, 149] width 14 height 14
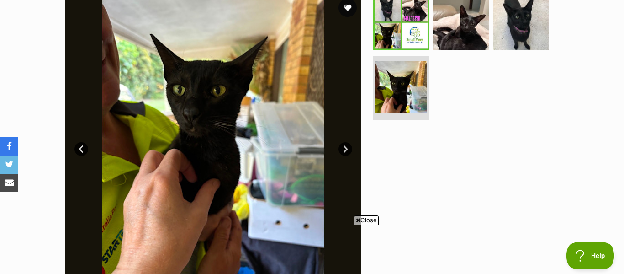
click at [367, 216] on span "Close" at bounding box center [366, 219] width 25 height 9
click at [343, 145] on link "Next" at bounding box center [345, 149] width 14 height 14
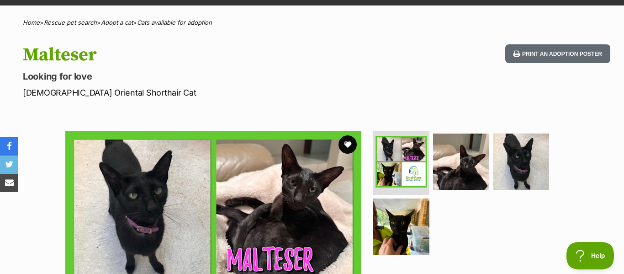
scroll to position [0, 0]
